Goal: Check status: Check status

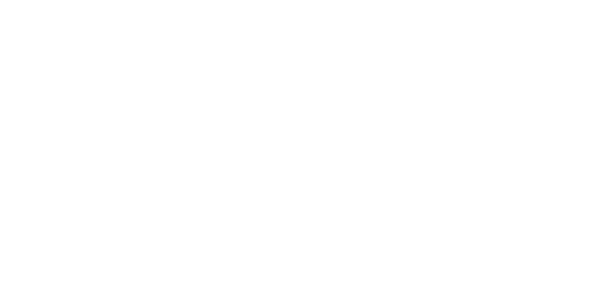
select select
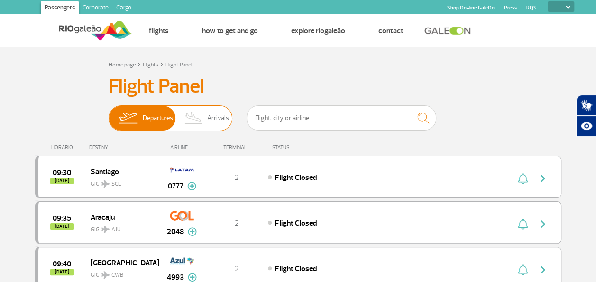
click at [222, 119] on span "Arrivals" at bounding box center [218, 118] width 22 height 25
click at [109, 113] on input "Departures Arrivals" at bounding box center [109, 113] width 0 height 0
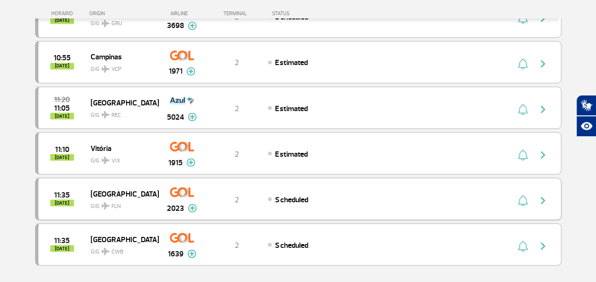
scroll to position [901, 0]
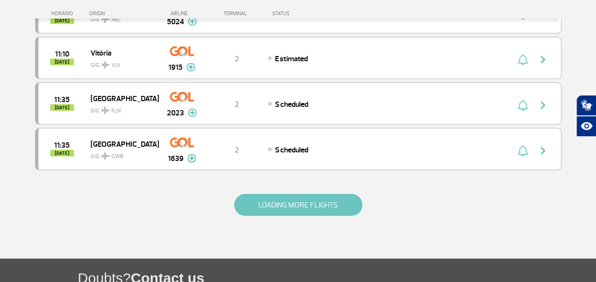
click at [265, 194] on button "LOADING MORE FLIGHTS" at bounding box center [298, 205] width 128 height 22
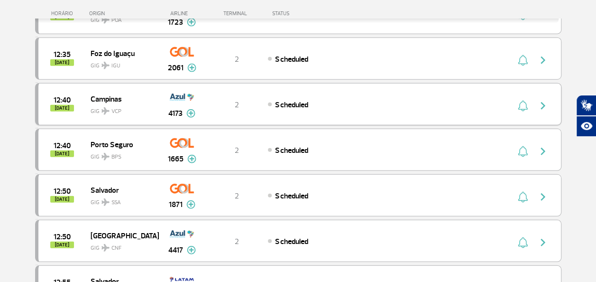
scroll to position [1234, 0]
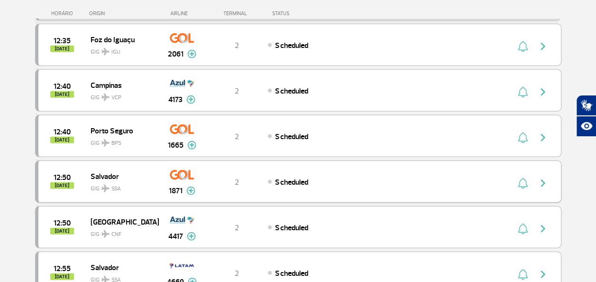
click at [540, 177] on img "button" at bounding box center [543, 182] width 11 height 11
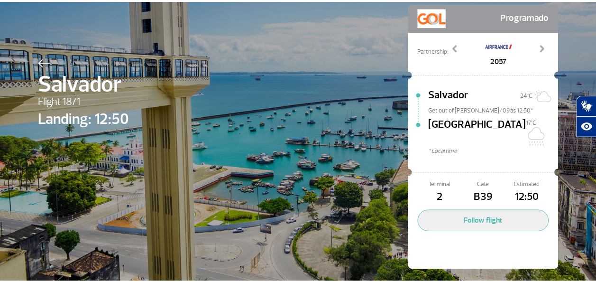
scroll to position [50, 0]
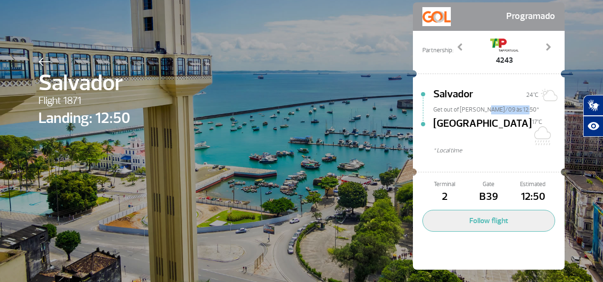
drag, startPoint x: 480, startPoint y: 110, endPoint x: 517, endPoint y: 112, distance: 37.1
click at [517, 112] on span "Get out of [PERSON_NAME]/09 às 12:50*" at bounding box center [499, 108] width 131 height 7
drag, startPoint x: 517, startPoint y: 112, endPoint x: 500, endPoint y: 135, distance: 28.8
click at [500, 146] on span "* Local time" at bounding box center [499, 150] width 131 height 9
click at [544, 48] on span at bounding box center [548, 46] width 9 height 9
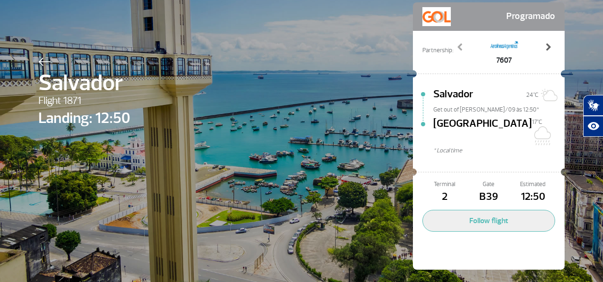
click at [544, 48] on span at bounding box center [548, 46] width 9 height 9
click at [453, 47] on link "Previous" at bounding box center [460, 54] width 15 height 24
click at [456, 47] on span at bounding box center [460, 46] width 9 height 9
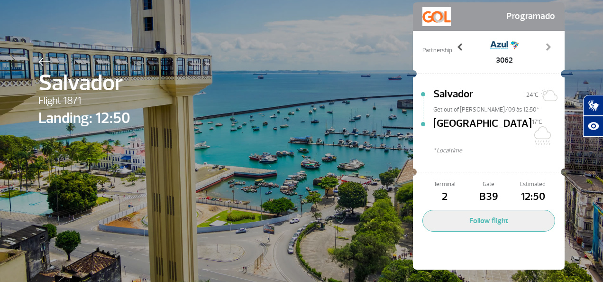
click at [456, 47] on span at bounding box center [460, 46] width 9 height 9
click at [456, 48] on span at bounding box center [460, 46] width 9 height 9
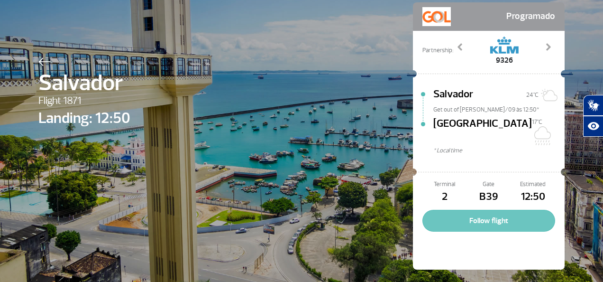
click at [482, 210] on button "Follow flight" at bounding box center [489, 221] width 133 height 22
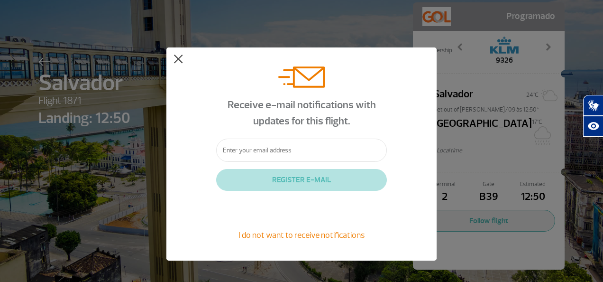
click at [176, 58] on button at bounding box center [178, 59] width 9 height 9
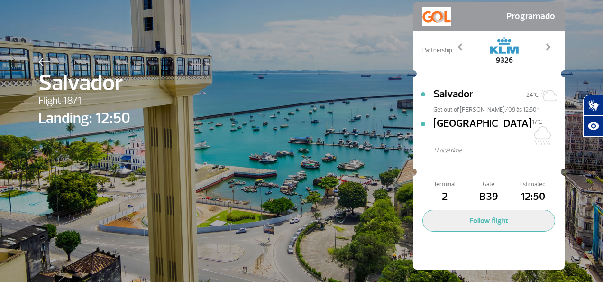
click at [264, 91] on div "Receive e-mail notifications with updates for this flight." at bounding box center [301, 113] width 171 height 51
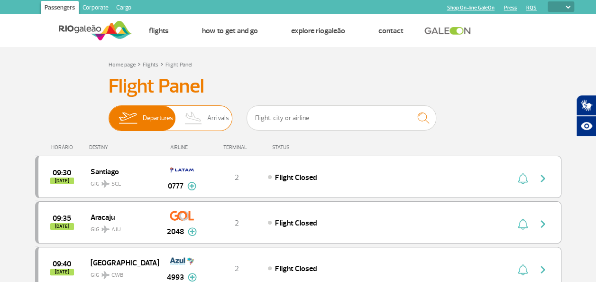
click at [220, 122] on span "Arrivals" at bounding box center [218, 118] width 22 height 25
click at [109, 113] on input "Departures Arrivals" at bounding box center [109, 113] width 0 height 0
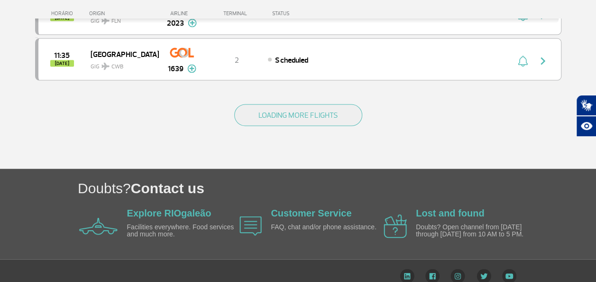
scroll to position [896, 0]
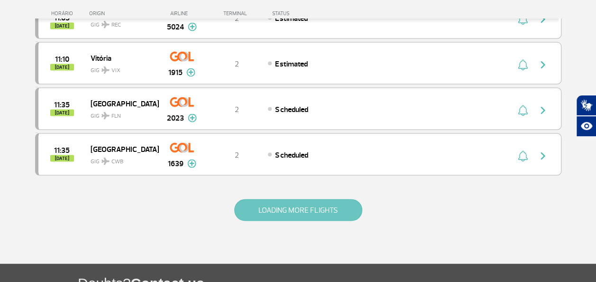
click at [306, 199] on button "LOADING MORE FLIGHTS" at bounding box center [298, 210] width 128 height 22
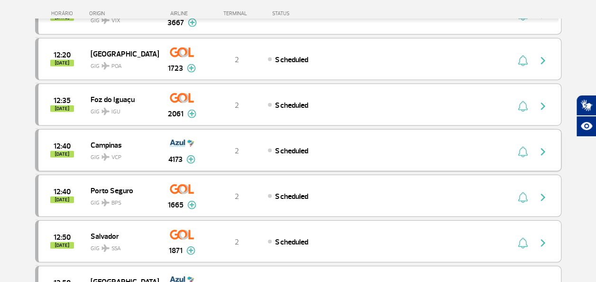
scroll to position [1228, 0]
